Goal: Information Seeking & Learning: Learn about a topic

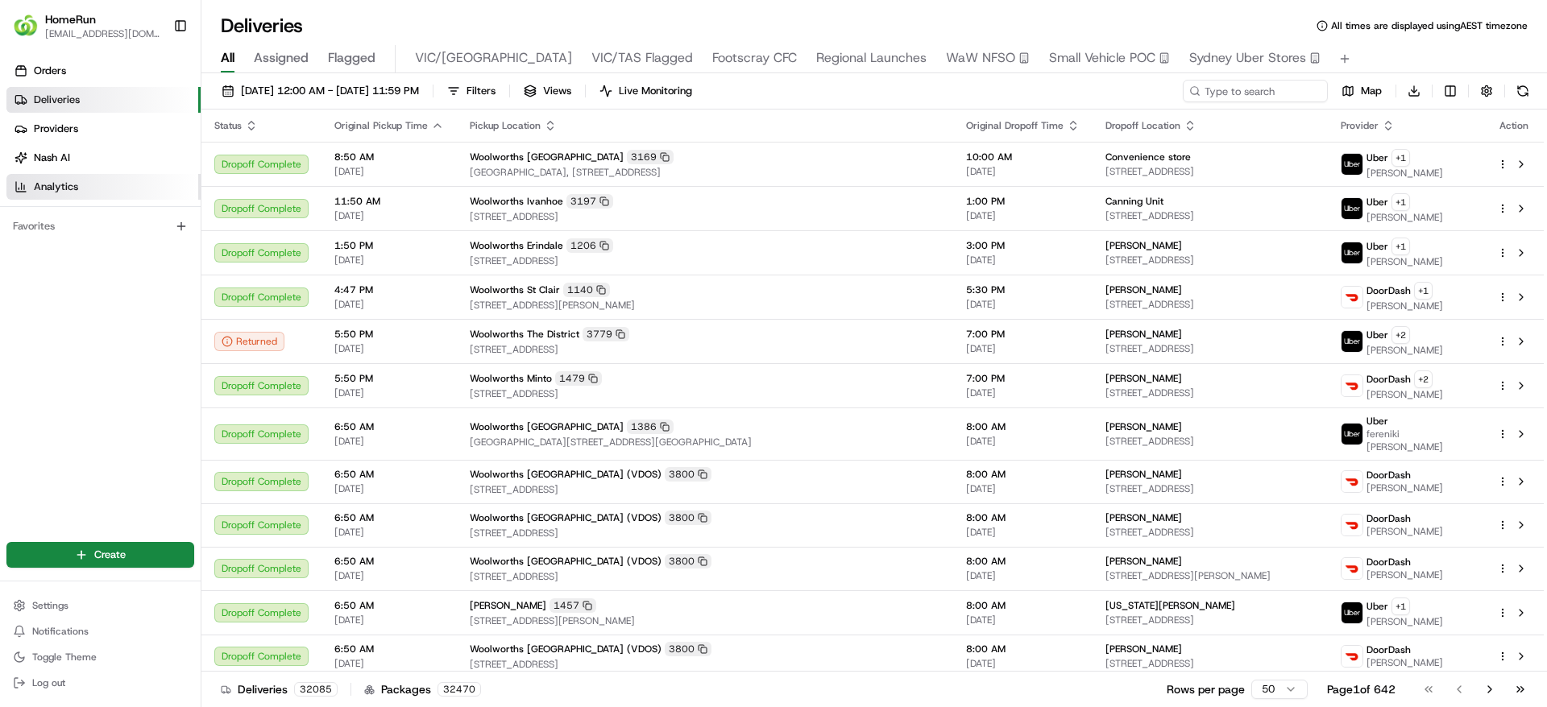
click at [79, 176] on link "Analytics" at bounding box center [103, 187] width 194 height 26
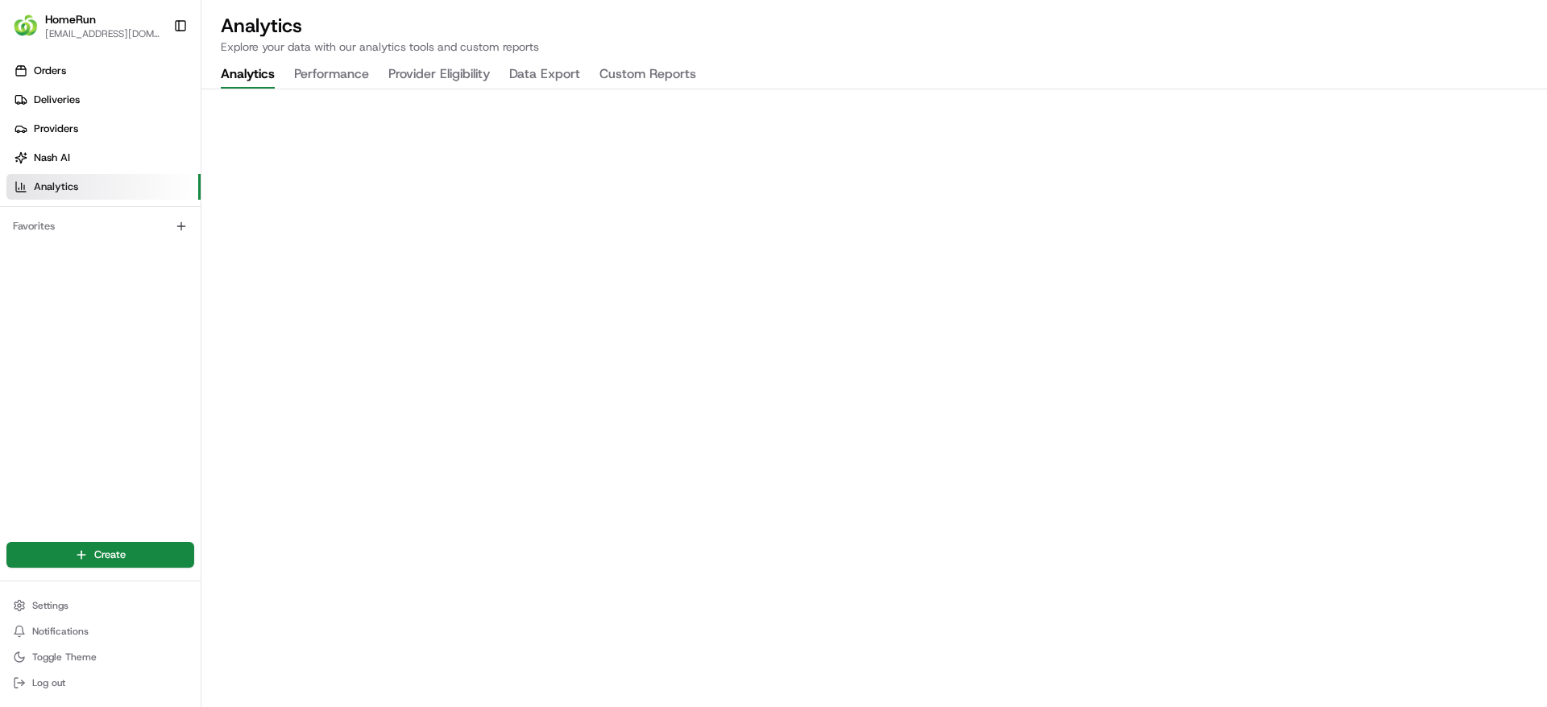
click at [353, 67] on button "Performance" at bounding box center [331, 74] width 75 height 27
click at [44, 420] on div "Orders Deliveries Providers [PERSON_NAME] Analytics Favorites" at bounding box center [100, 289] width 201 height 475
click at [82, 477] on div "Orders Deliveries Providers [PERSON_NAME] Analytics Favorites" at bounding box center [100, 289] width 201 height 475
